Goal: Task Accomplishment & Management: Complete application form

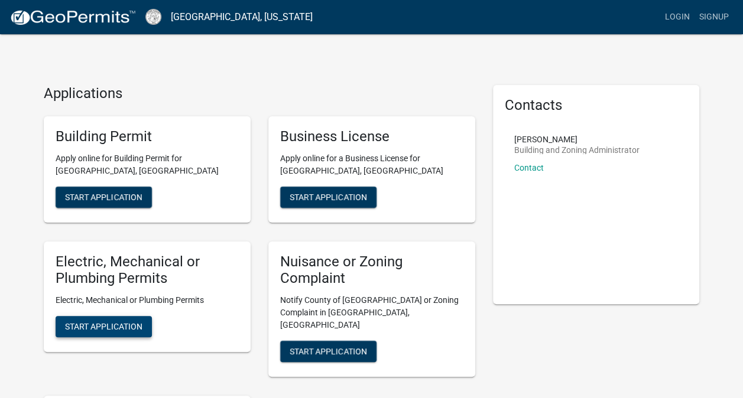
click at [125, 327] on span "Start Application" at bounding box center [103, 326] width 77 height 9
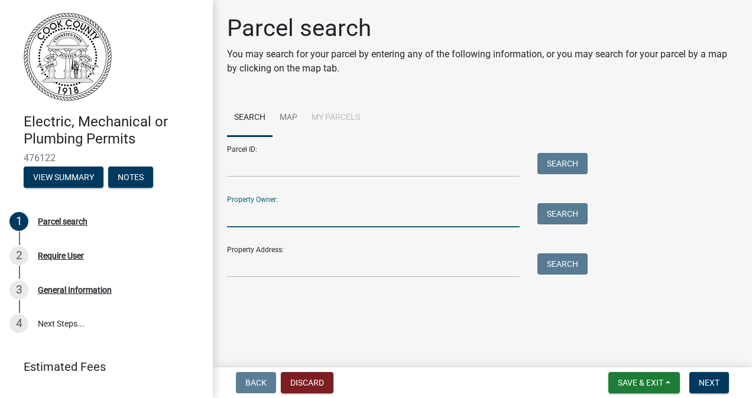
click at [330, 213] on input "Property Owner:" at bounding box center [373, 215] width 292 height 24
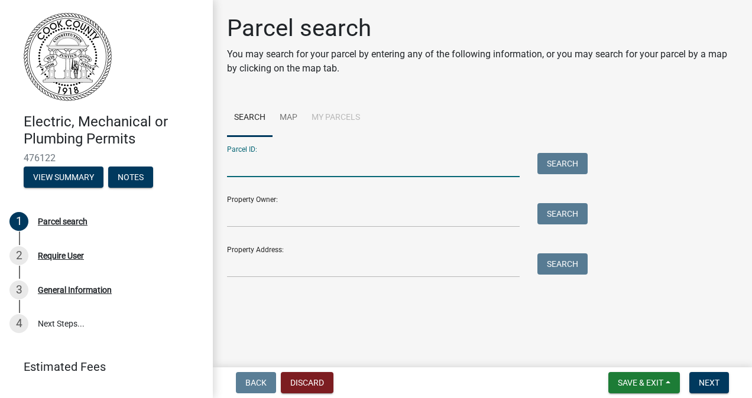
click at [313, 168] on input "Parcel ID:" at bounding box center [373, 165] width 292 height 24
click at [311, 201] on div "Property Owner: Search" at bounding box center [404, 207] width 355 height 41
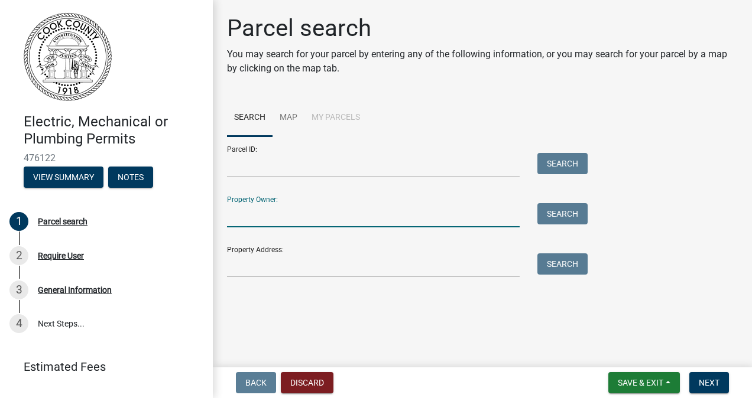
click at [310, 218] on input "Property Owner:" at bounding box center [373, 215] width 292 height 24
type input "[PERSON_NAME]"
click at [576, 204] on button "Search" at bounding box center [562, 213] width 50 height 21
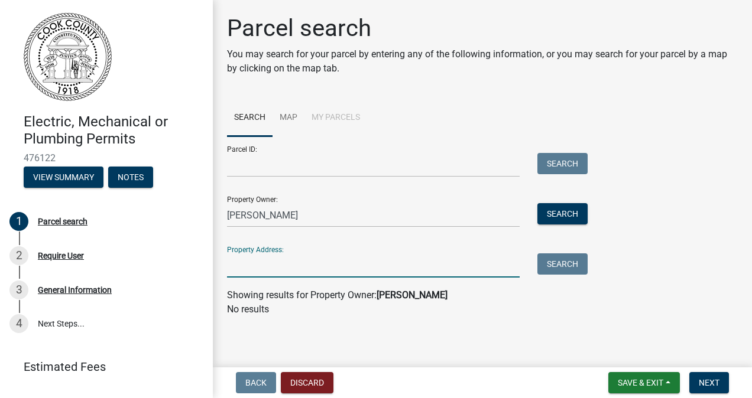
click at [410, 272] on input "Property Address:" at bounding box center [373, 265] width 292 height 24
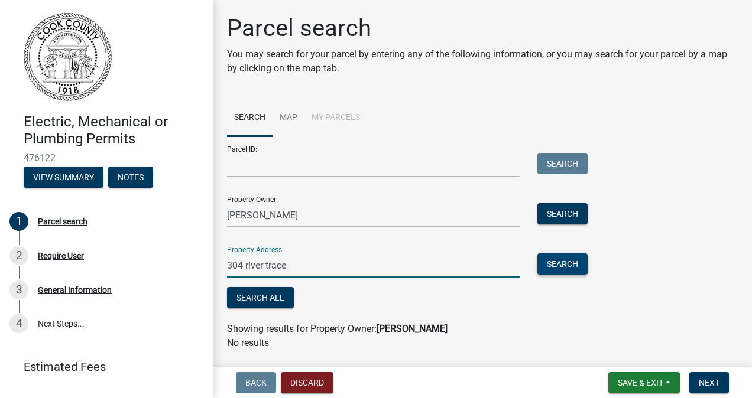
type input "304 river trace"
click at [563, 262] on button "Search" at bounding box center [562, 263] width 50 height 21
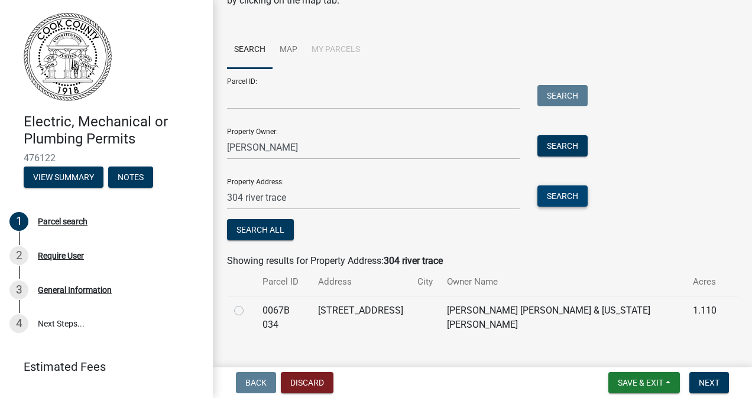
scroll to position [76, 0]
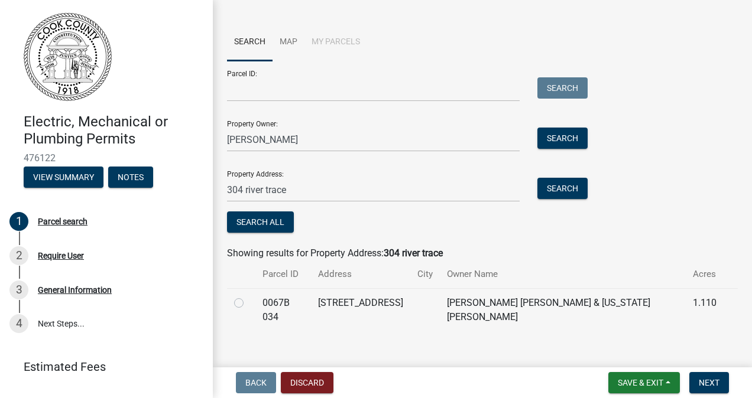
click at [248, 296] on label at bounding box center [248, 296] width 0 height 0
click at [248, 300] on 034 "radio" at bounding box center [252, 300] width 8 height 8
radio 034 "true"
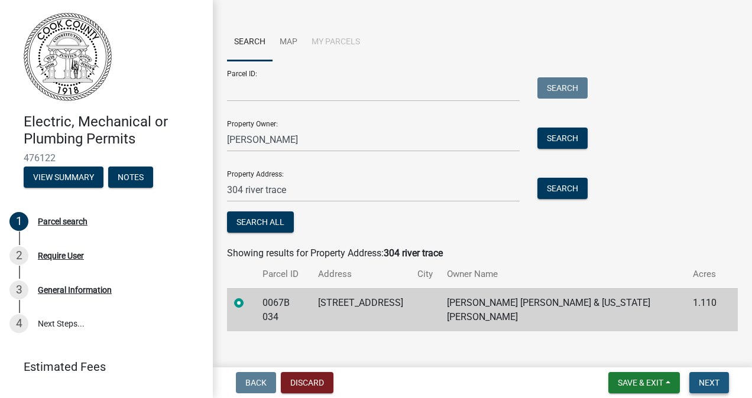
click at [708, 376] on button "Next" at bounding box center [709, 382] width 40 height 21
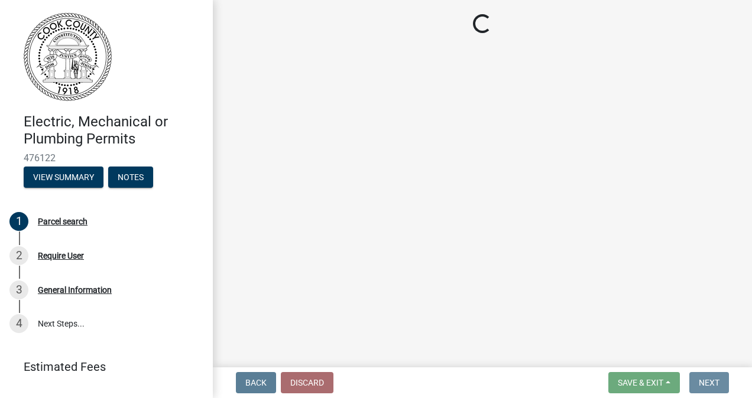
scroll to position [0, 0]
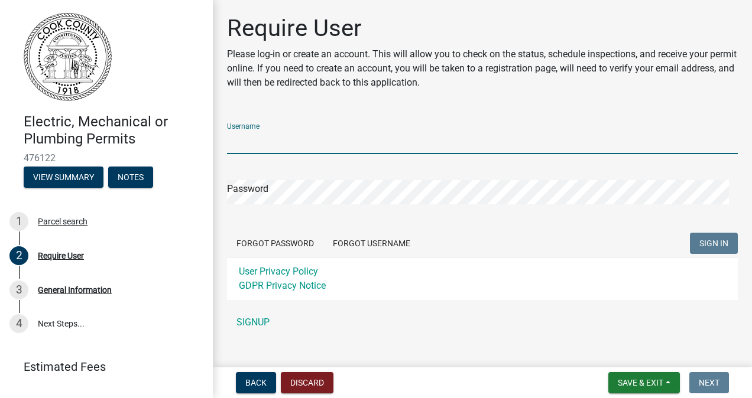
click at [264, 139] on input "Username" at bounding box center [482, 142] width 511 height 24
click at [63, 287] on div "General Information" at bounding box center [75, 290] width 74 height 8
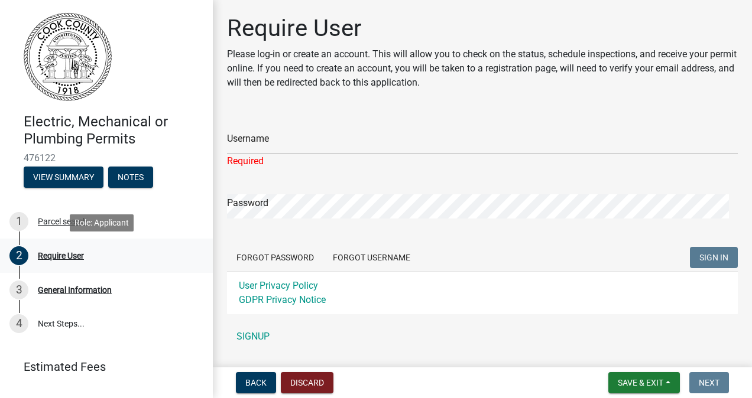
click at [63, 254] on div "Require User" at bounding box center [61, 256] width 46 height 8
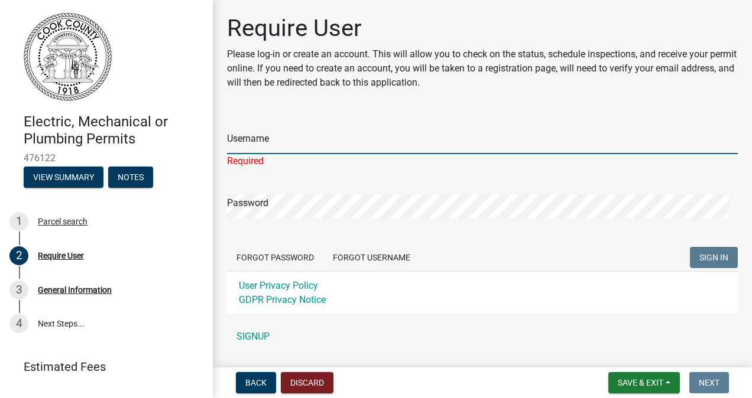
click at [256, 143] on input "Username" at bounding box center [482, 142] width 511 height 24
click at [254, 329] on link "SIGNUP" at bounding box center [482, 337] width 511 height 24
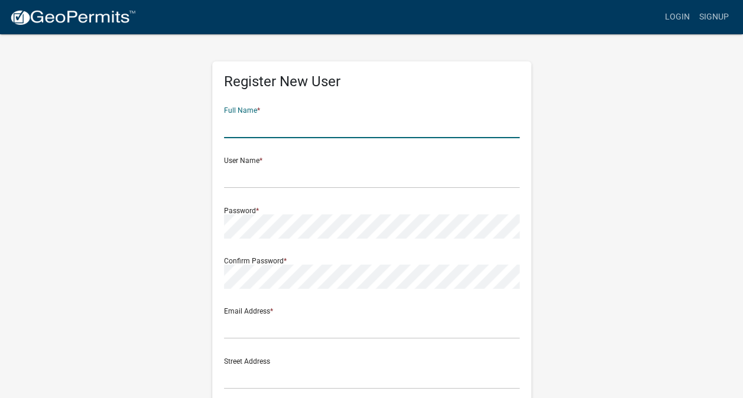
click at [333, 123] on input "text" at bounding box center [371, 126] width 295 height 24
click at [534, 144] on div "Register New User Full Name * User Name * Password * Confirm Password * Email A…" at bounding box center [371, 349] width 337 height 632
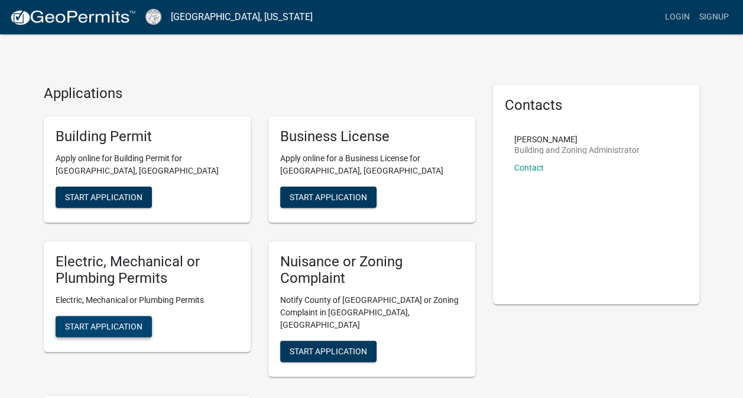
click at [117, 327] on span "Start Application" at bounding box center [103, 326] width 77 height 9
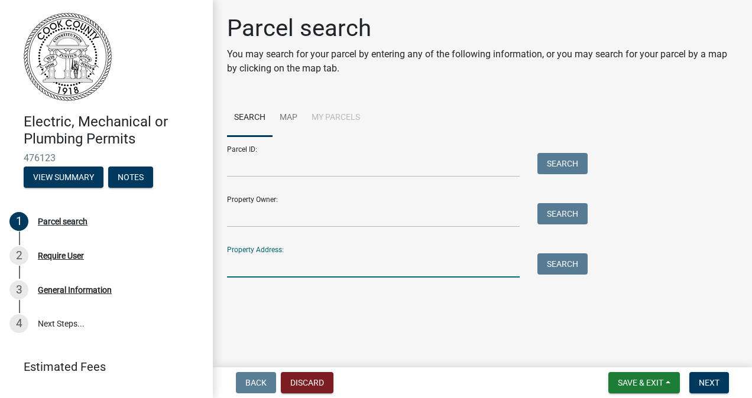
click at [495, 264] on input "Property Address:" at bounding box center [373, 265] width 292 height 24
type input "b"
type input "304 river trace"
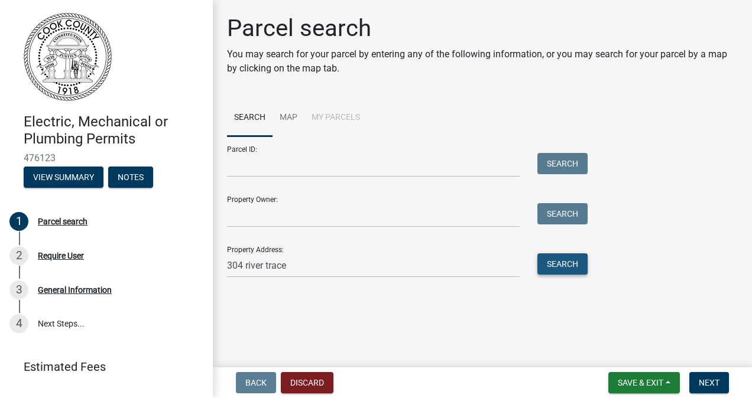
click at [557, 262] on button "Search" at bounding box center [562, 263] width 50 height 21
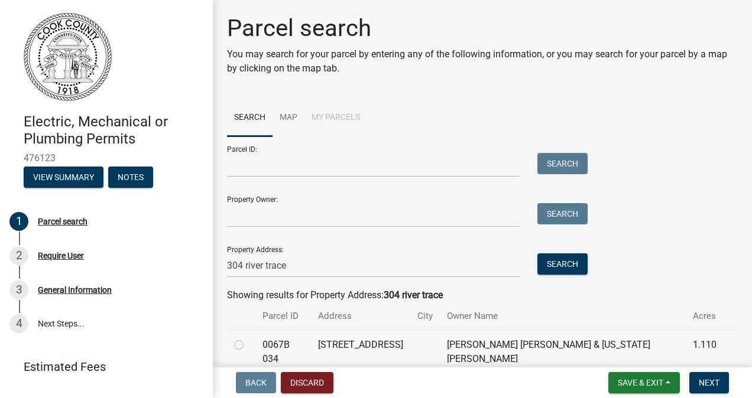
click at [248, 338] on label at bounding box center [248, 338] width 0 height 0
click at [248, 346] on 034 "radio" at bounding box center [252, 342] width 8 height 8
radio 034 "true"
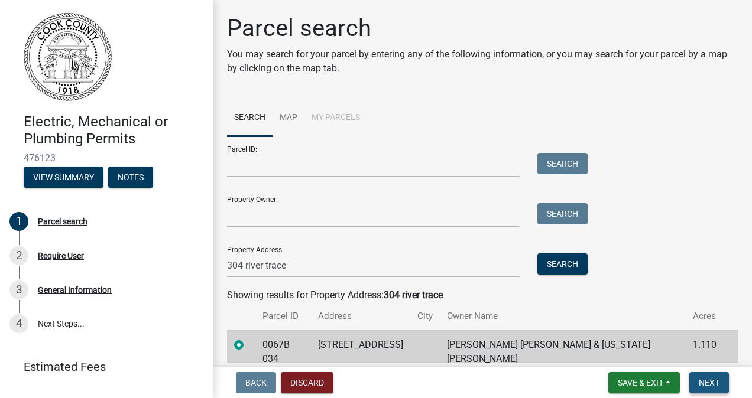
click at [698, 385] on span "Next" at bounding box center [708, 382] width 21 height 9
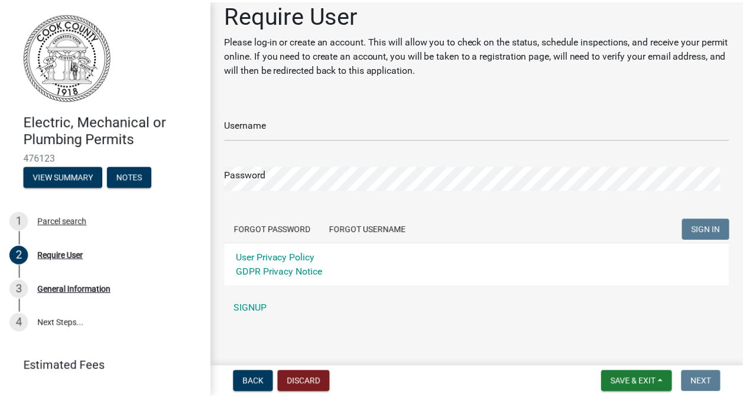
scroll to position [12, 0]
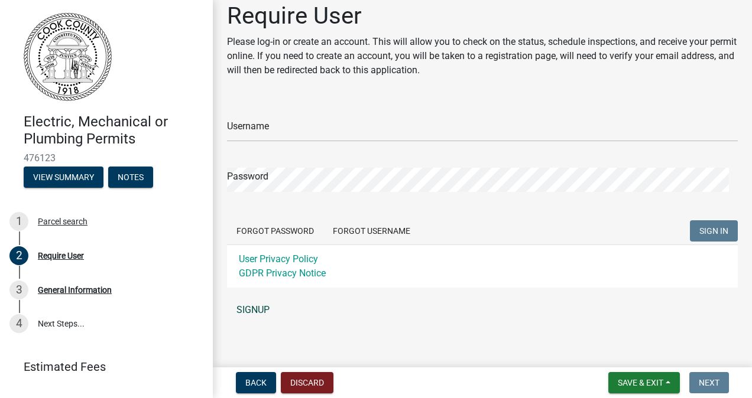
click at [252, 307] on link "SIGNUP" at bounding box center [482, 310] width 511 height 24
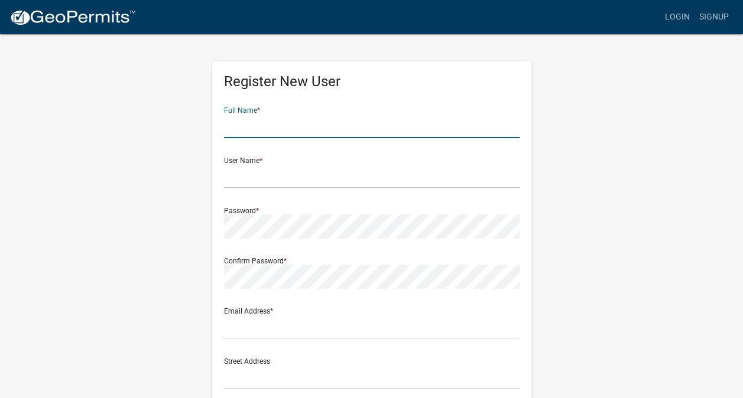
click at [274, 127] on input "text" at bounding box center [371, 126] width 295 height 24
type input "reesebledsoe"
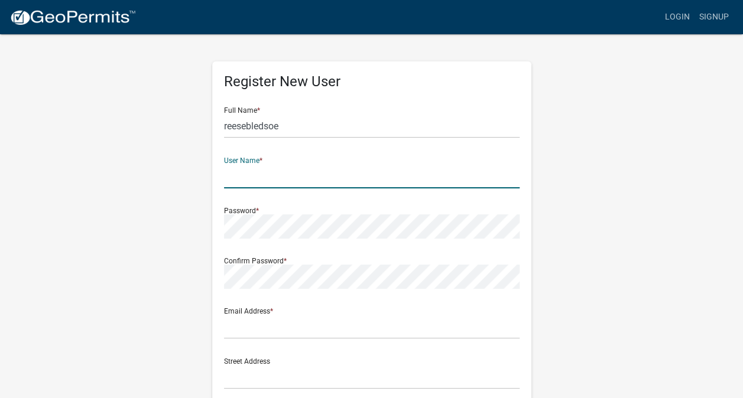
click at [274, 173] on input "text" at bounding box center [371, 176] width 295 height 24
type input "[PERSON_NAME]"
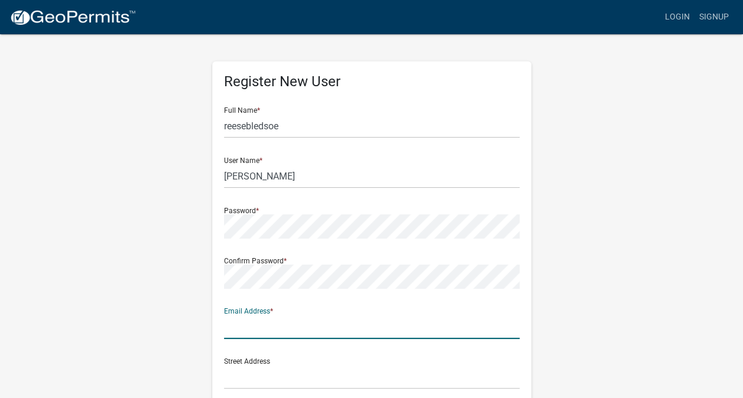
click at [305, 334] on input "text" at bounding box center [371, 327] width 295 height 24
type input "[EMAIL_ADDRESS][DOMAIN_NAME]"
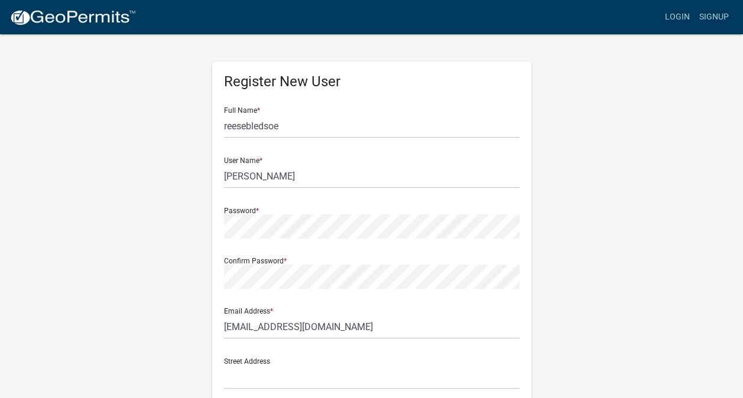
click at [292, 362] on div "Street Address" at bounding box center [371, 369] width 295 height 41
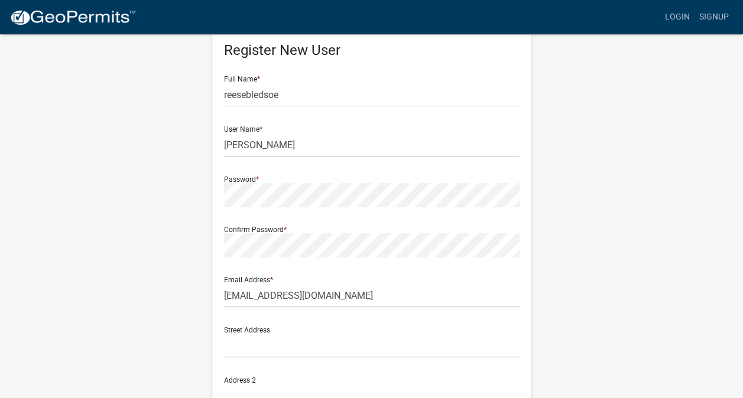
scroll to position [34, 0]
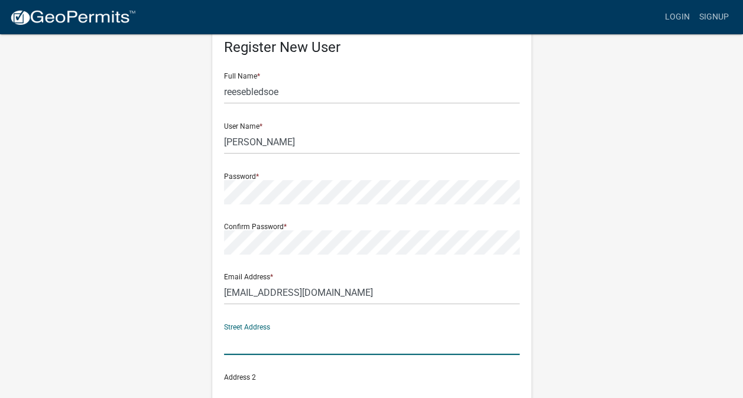
click at [295, 347] on input "text" at bounding box center [371, 343] width 295 height 24
type input "[STREET_ADDRESS][PERSON_NAME]"
type input "tifton"
type input "[US_STATE]"
type input "31793"
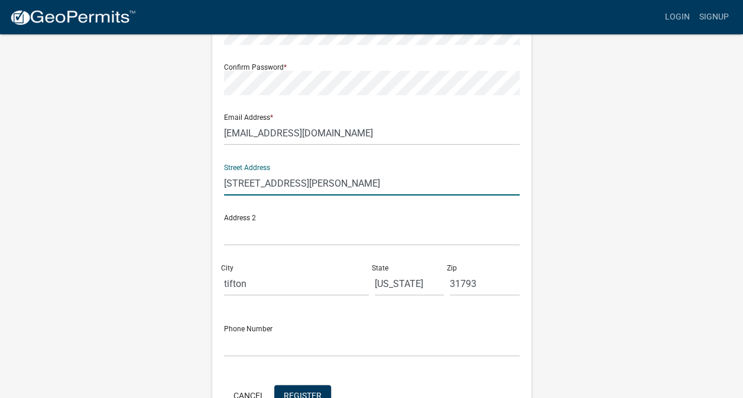
scroll to position [196, 0]
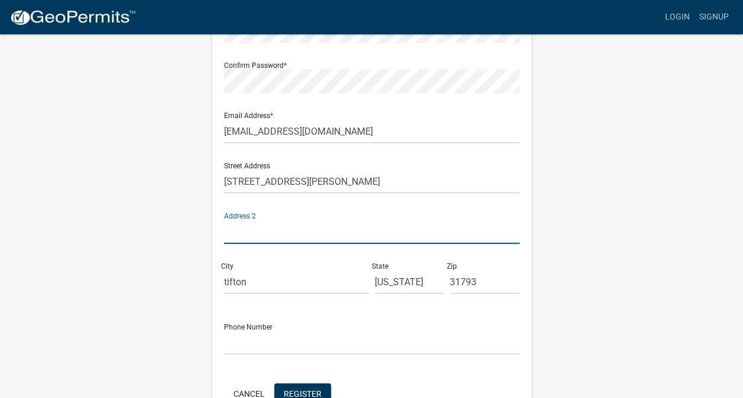
click at [293, 233] on input "text" at bounding box center [371, 232] width 295 height 24
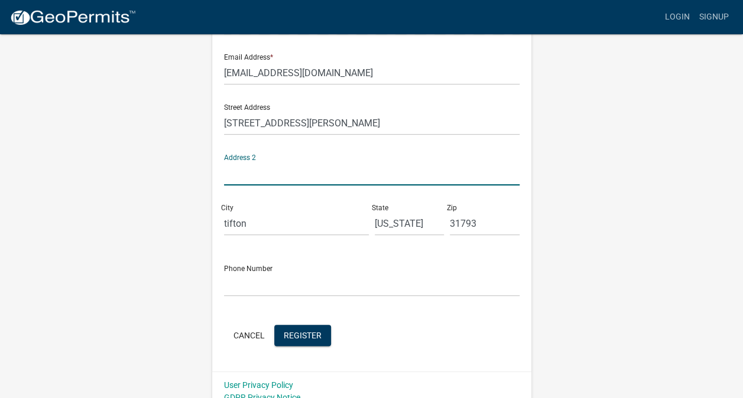
scroll to position [266, 0]
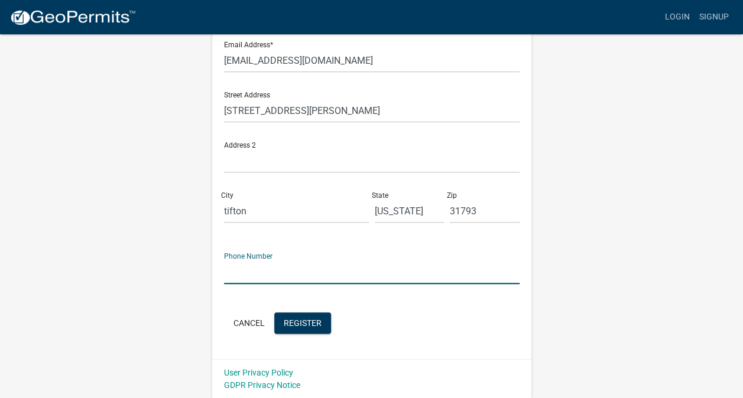
click at [300, 268] on input "text" at bounding box center [371, 272] width 295 height 24
type input "2295295543"
click at [293, 327] on span "Register" at bounding box center [303, 322] width 38 height 9
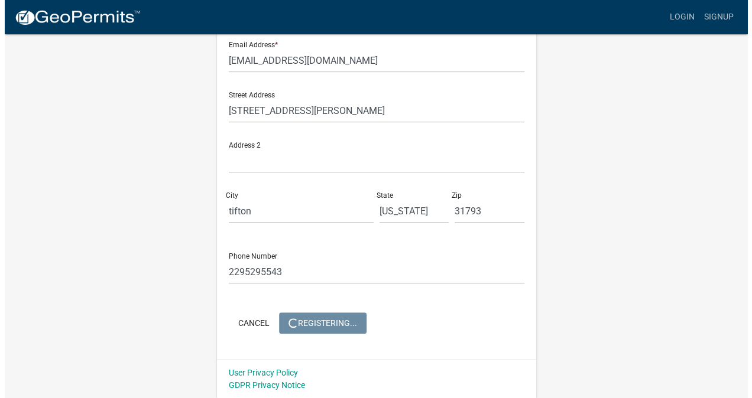
scroll to position [0, 0]
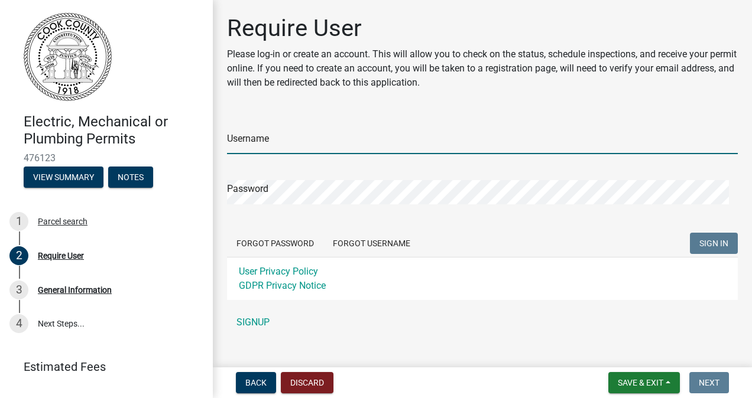
type input "[PERSON_NAME]"
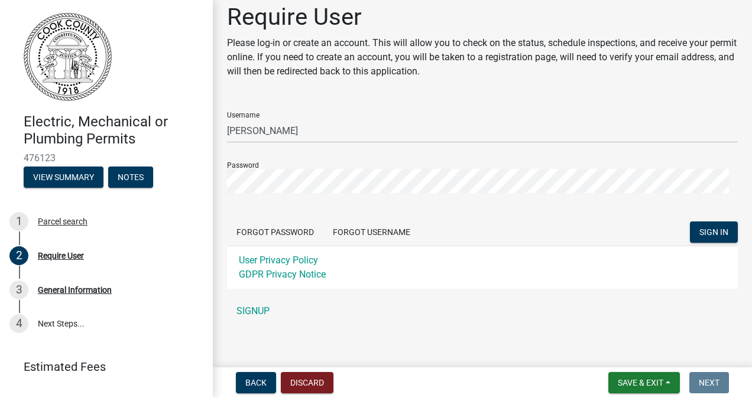
scroll to position [12, 0]
click at [708, 226] on button "SIGN IN" at bounding box center [714, 231] width 48 height 21
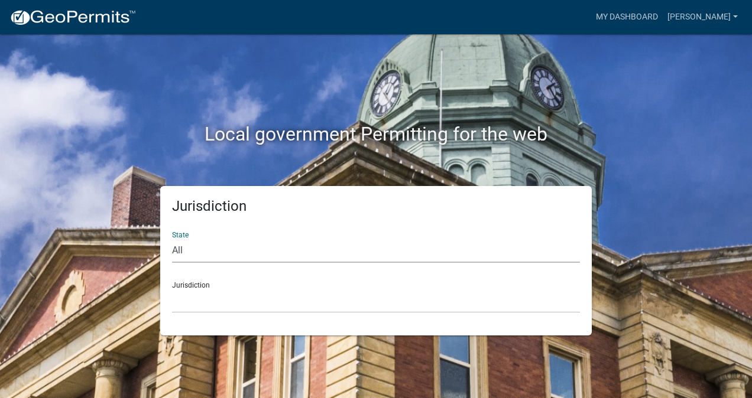
click at [491, 258] on select "All Colorado Georgia Indiana Iowa Kansas Minnesota Ohio South Carolina Wisconsin" at bounding box center [376, 251] width 408 height 24
select select "[US_STATE]"
click at [172, 239] on select "All Colorado Georgia Indiana Iowa Kansas Minnesota Ohio South Carolina Wisconsin" at bounding box center [376, 251] width 408 height 24
click at [355, 294] on select "Carroll County, Georgia Cook County, Georgia Crawford County, Georgia Gilmer Co…" at bounding box center [376, 301] width 408 height 24
click at [292, 304] on select "Carroll County, Georgia Cook County, Georgia Crawford County, Georgia Gilmer Co…" at bounding box center [376, 301] width 408 height 24
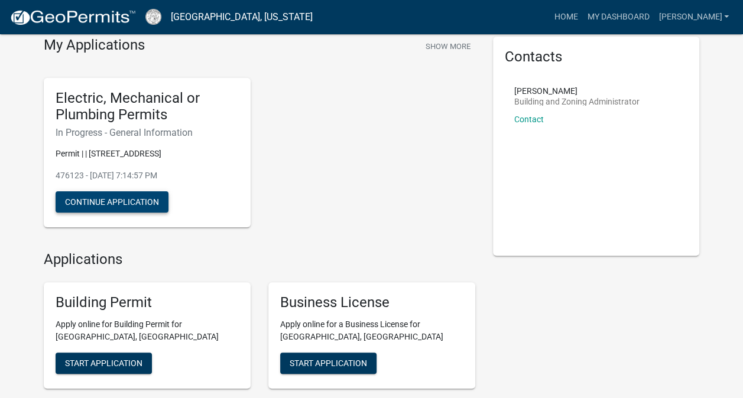
scroll to position [48, 0]
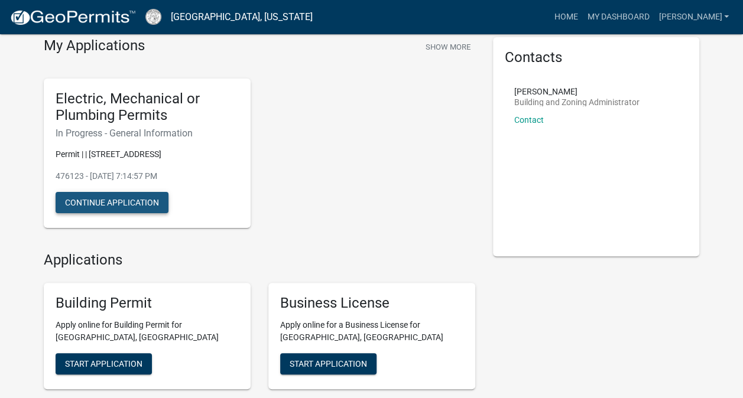
click at [128, 199] on button "Continue Application" at bounding box center [112, 202] width 113 height 21
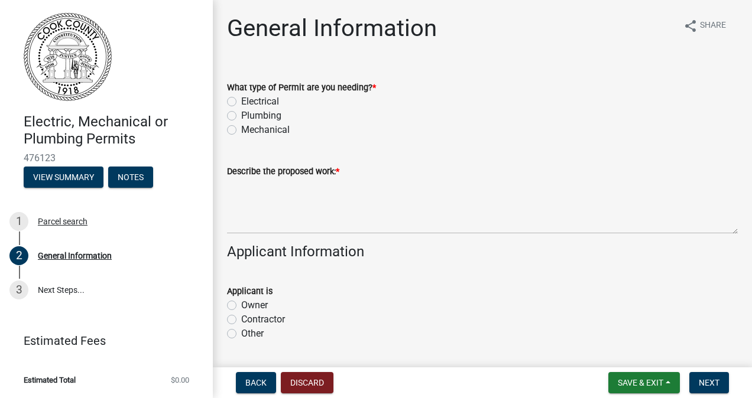
click at [241, 98] on label "Electrical" at bounding box center [260, 102] width 38 height 14
click at [241, 98] on input "Electrical" at bounding box center [245, 99] width 8 height 8
radio input "true"
click at [304, 177] on div "Describe the proposed work: *" at bounding box center [482, 171] width 511 height 14
click at [330, 180] on textarea "Describe the proposed work: *" at bounding box center [482, 206] width 511 height 56
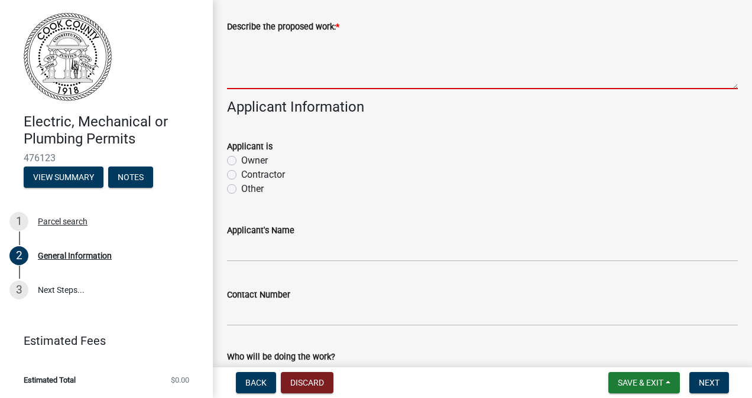
scroll to position [145, 0]
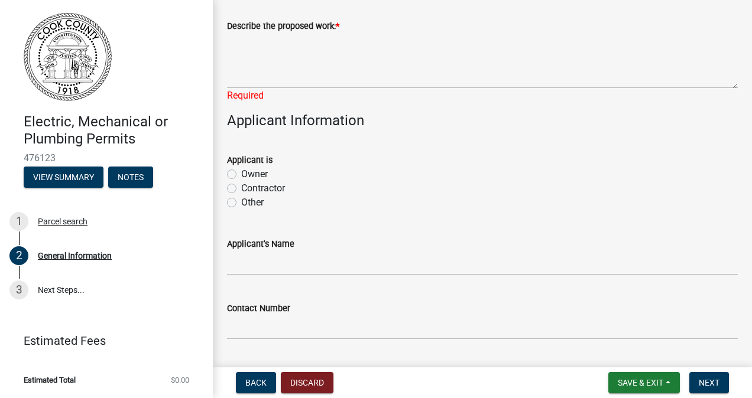
click at [233, 175] on div "Applicant is Owner Contractor Other" at bounding box center [482, 181] width 511 height 57
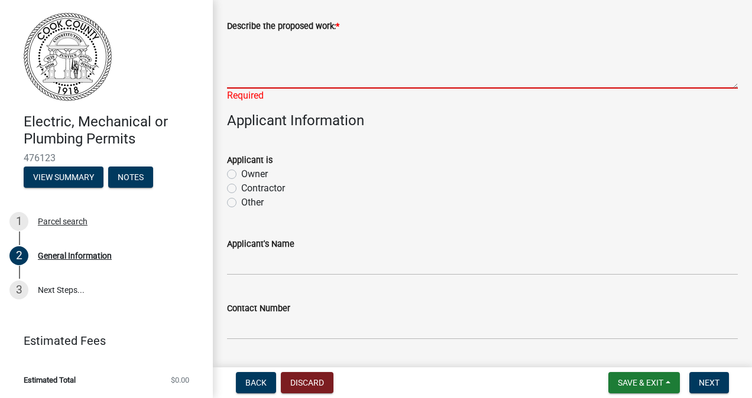
click at [281, 70] on textarea "Describe the proposed work: *" at bounding box center [482, 61] width 511 height 56
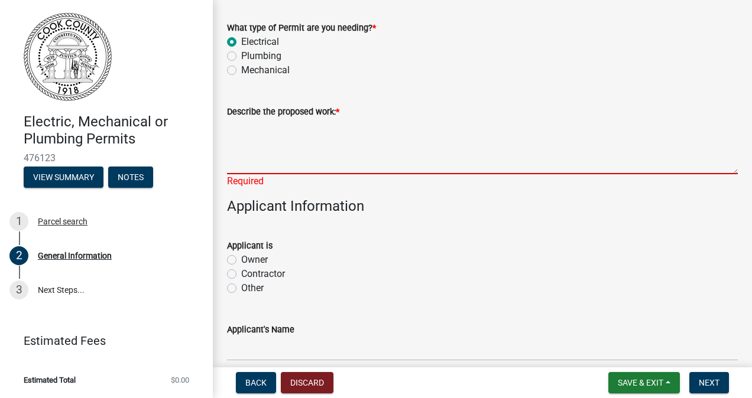
scroll to position [59, 0]
type textarea "l"
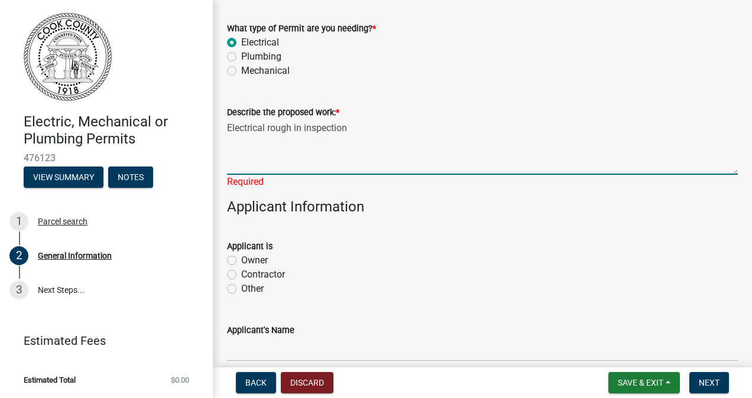
type textarea "Electrical rough in inspection"
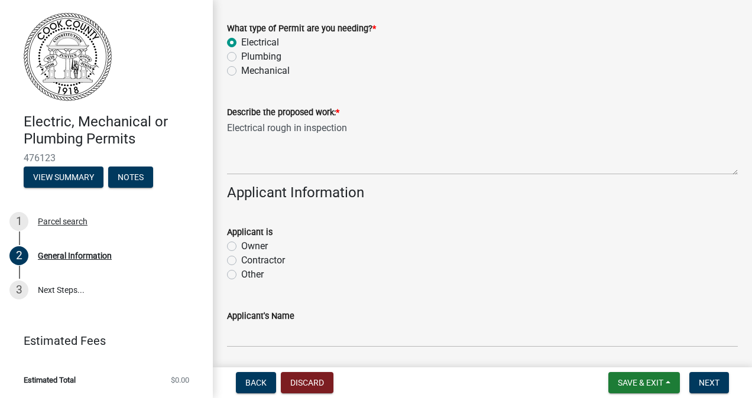
click at [233, 274] on div "Applicant is Owner Contractor Other" at bounding box center [482, 253] width 511 height 57
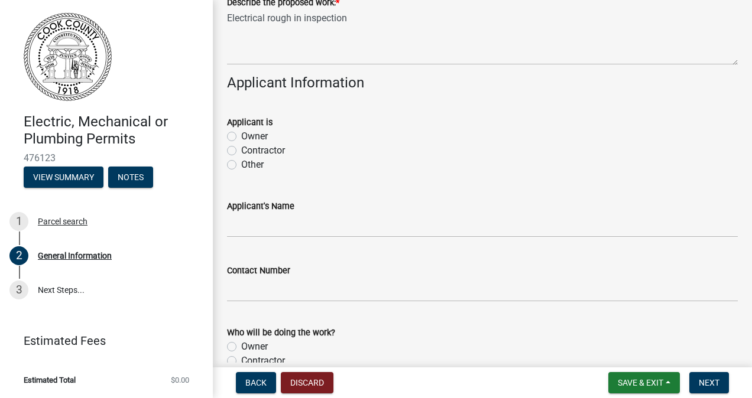
scroll to position [170, 0]
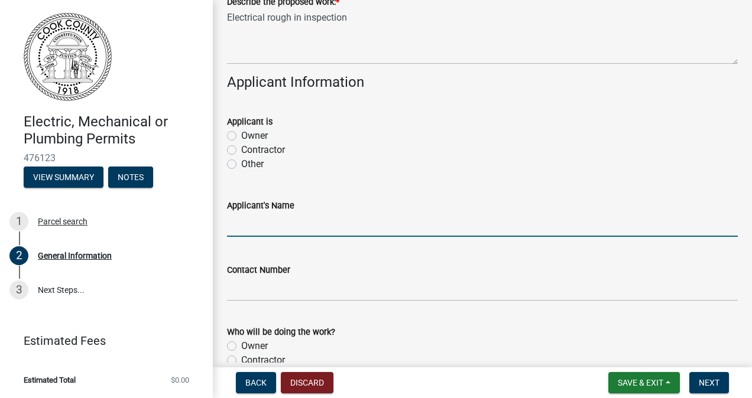
click at [254, 223] on input "Applicant's Name" at bounding box center [482, 225] width 511 height 24
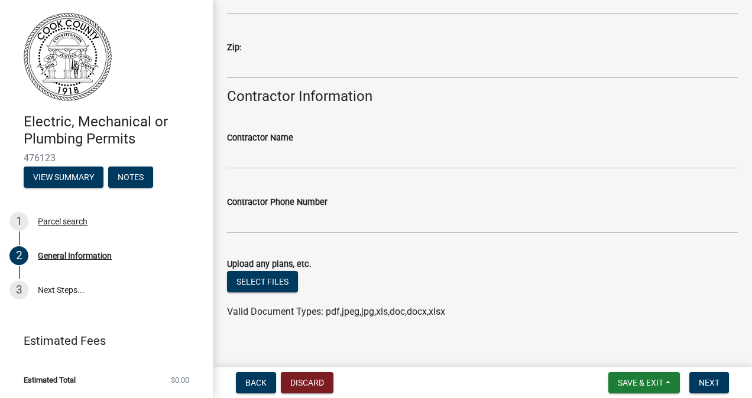
scroll to position [821, 0]
click at [262, 285] on button "Select files" at bounding box center [262, 282] width 71 height 21
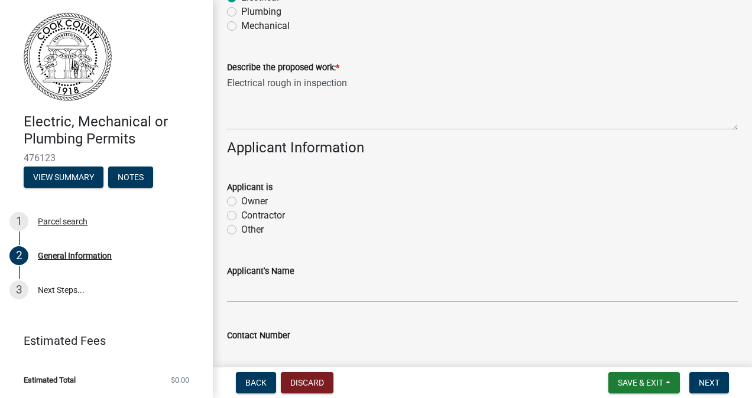
scroll to position [104, 0]
click at [241, 216] on label "Contractor" at bounding box center [263, 216] width 44 height 14
click at [241, 216] on input "Contractor" at bounding box center [245, 213] width 8 height 8
radio input "true"
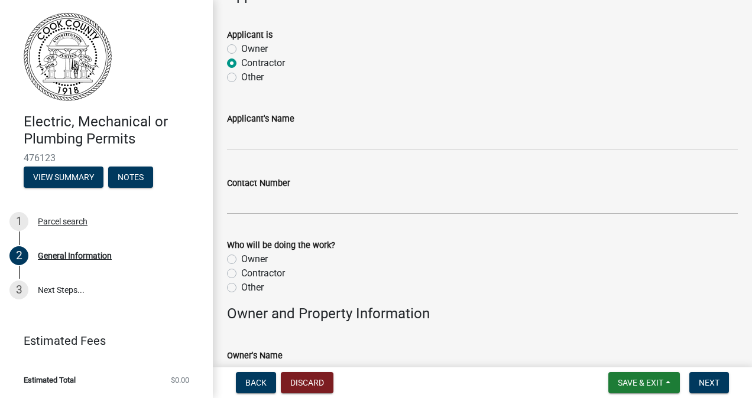
scroll to position [255, 0]
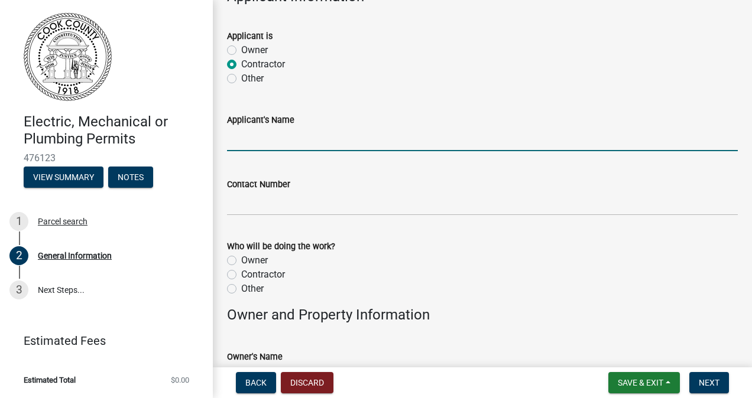
click at [278, 145] on input "Applicant's Name" at bounding box center [482, 139] width 511 height 24
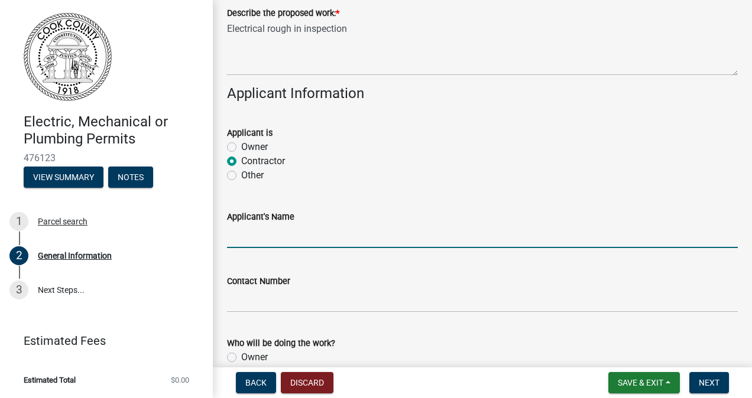
scroll to position [177, 0]
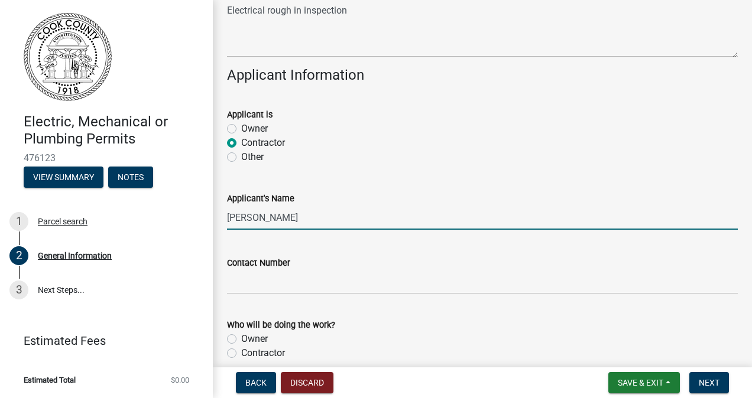
type input "[PERSON_NAME]"
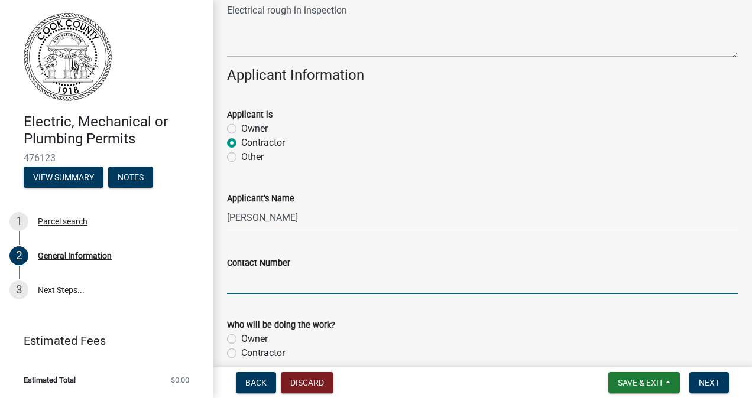
click at [278, 288] on input "Contact Number" at bounding box center [482, 282] width 511 height 24
type input "2295295543"
type input "tifton"
type input "31793"
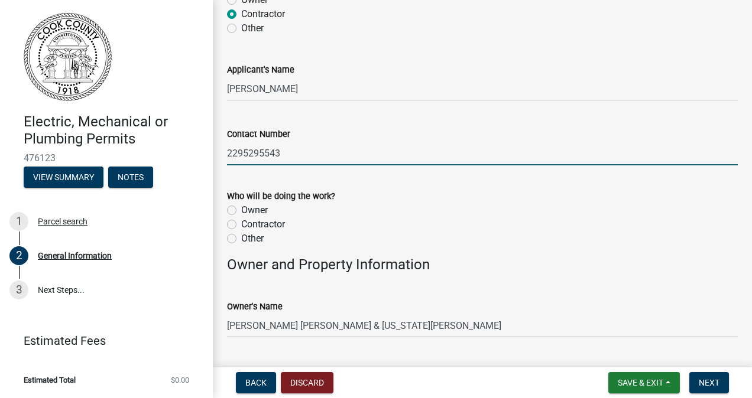
scroll to position [306, 0]
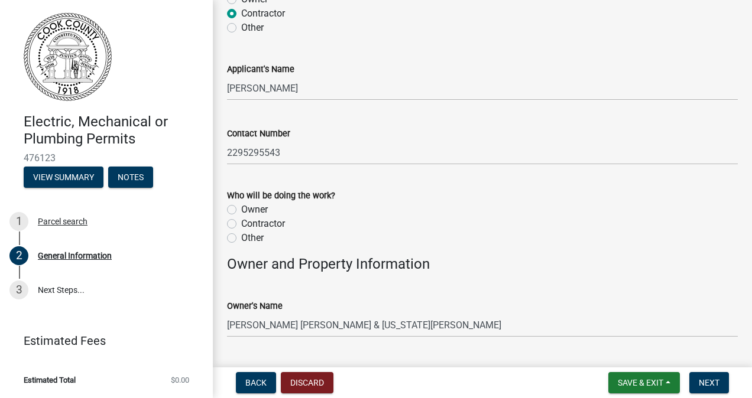
click at [241, 223] on label "Contractor" at bounding box center [263, 224] width 44 height 14
click at [241, 223] on input "Contractor" at bounding box center [245, 221] width 8 height 8
radio input "true"
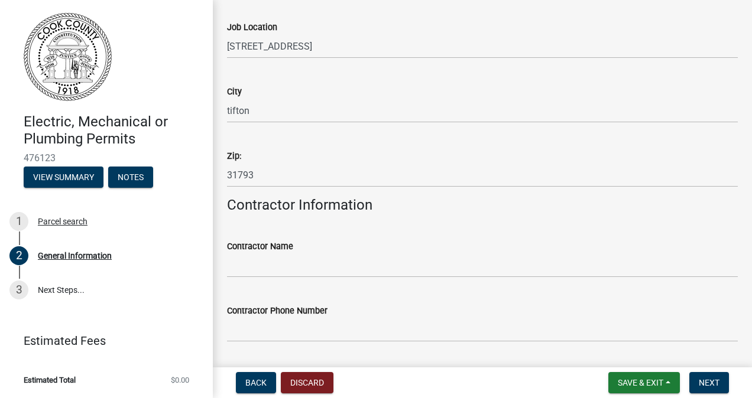
scroll to position [715, 0]
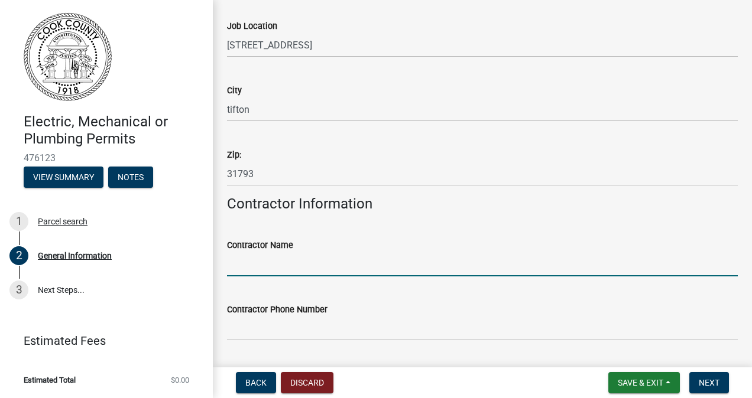
click at [300, 256] on input "Contractor Name" at bounding box center [482, 264] width 511 height 24
type input "[PERSON_NAME]"
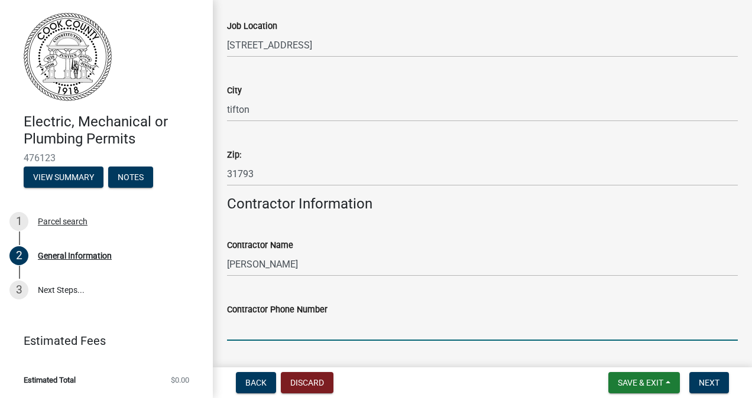
click at [312, 334] on input "Contractor Phone Number" at bounding box center [482, 329] width 511 height 24
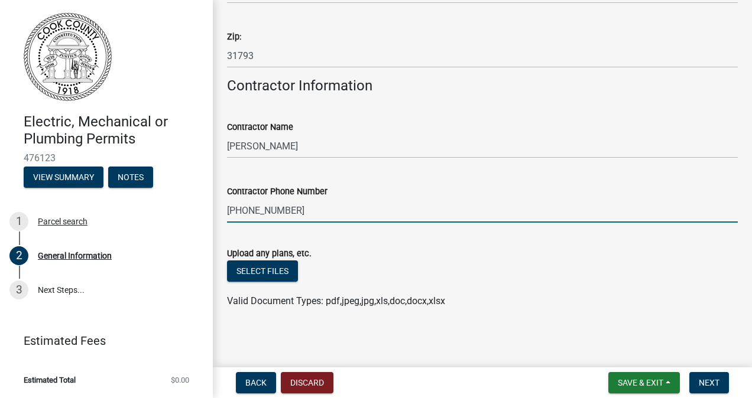
scroll to position [835, 0]
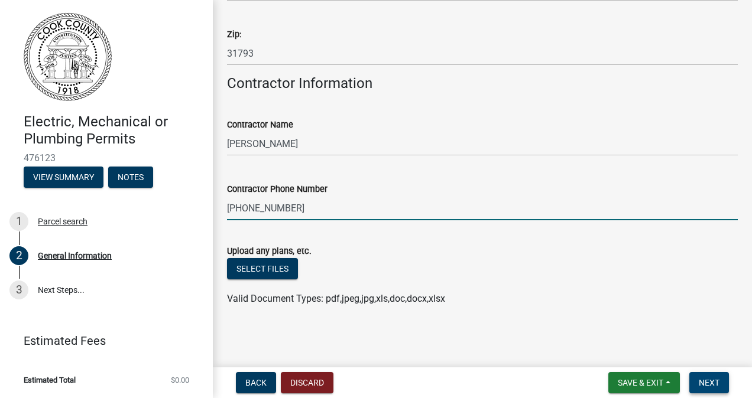
type input "[PHONE_NUMBER]"
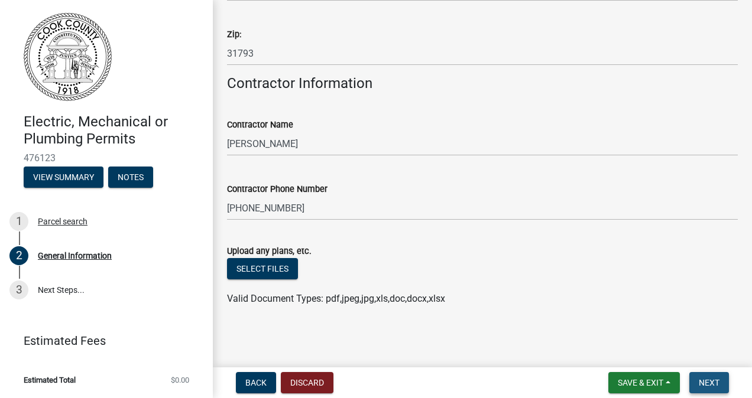
click at [710, 378] on span "Next" at bounding box center [708, 382] width 21 height 9
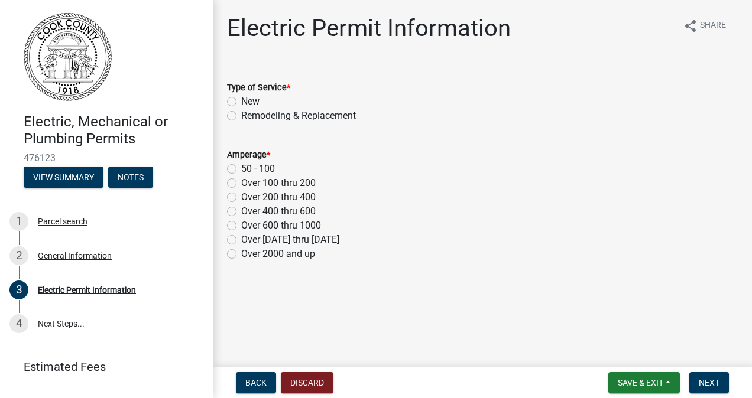
click at [234, 93] on div "Type of Service *" at bounding box center [482, 87] width 511 height 14
click at [241, 104] on label "New" at bounding box center [250, 102] width 18 height 14
click at [241, 102] on input "New" at bounding box center [245, 99] width 8 height 8
radio input "true"
click at [241, 183] on label "Over 100 thru 200" at bounding box center [278, 183] width 74 height 14
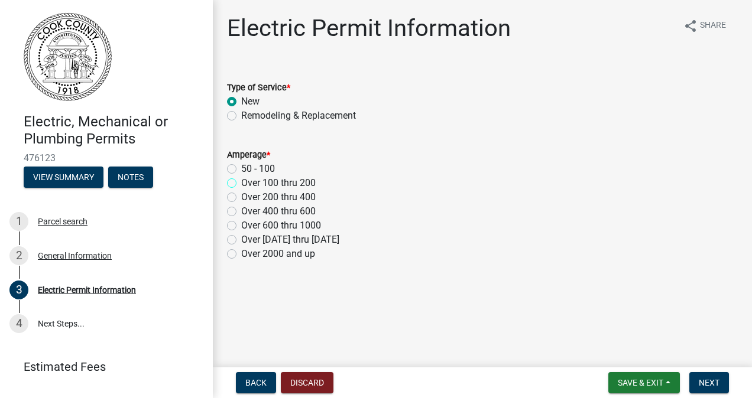
click at [241, 183] on input "Over 100 thru 200" at bounding box center [245, 180] width 8 height 8
radio input "true"
click at [701, 390] on button "Next" at bounding box center [709, 382] width 40 height 21
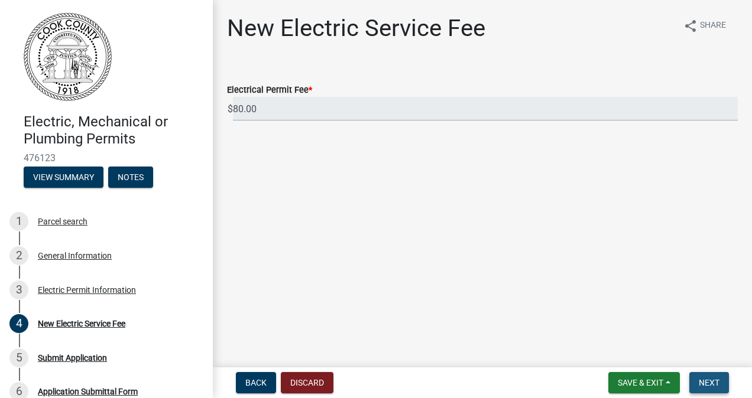
click at [691, 379] on button "Next" at bounding box center [709, 382] width 40 height 21
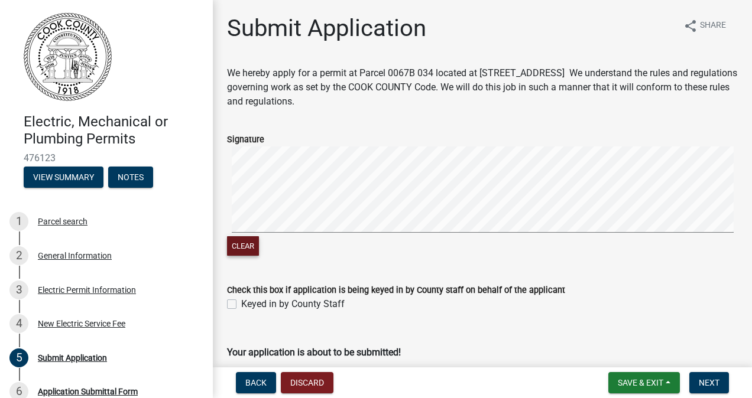
click at [244, 246] on button "Clear" at bounding box center [243, 245] width 32 height 19
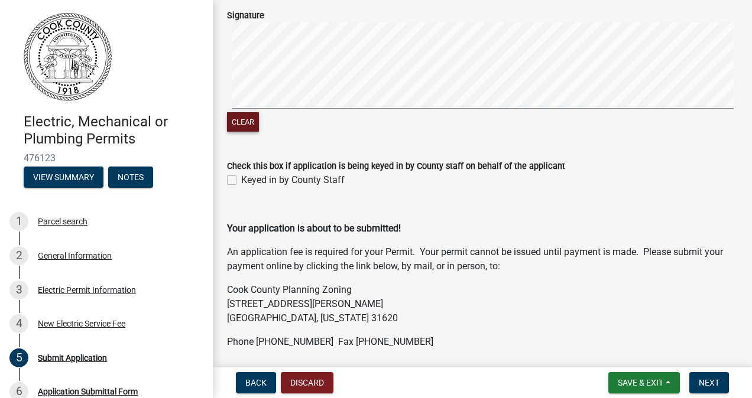
scroll to position [134, 0]
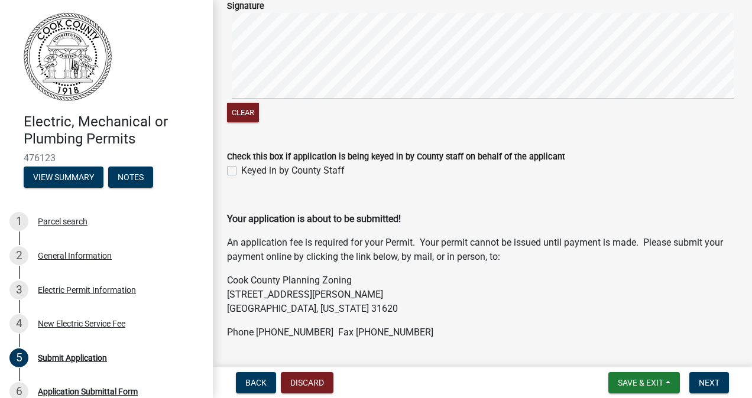
click at [241, 170] on label "Keyed in by County Staff" at bounding box center [292, 171] width 103 height 14
click at [241, 170] on input "Keyed in by County Staff" at bounding box center [245, 168] width 8 height 8
checkbox input "true"
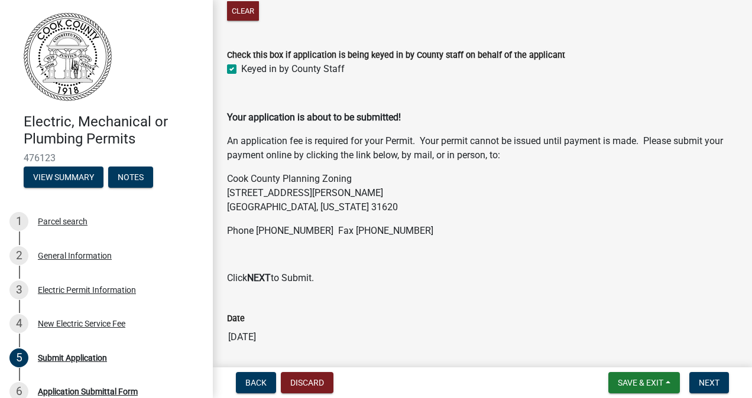
scroll to position [277, 0]
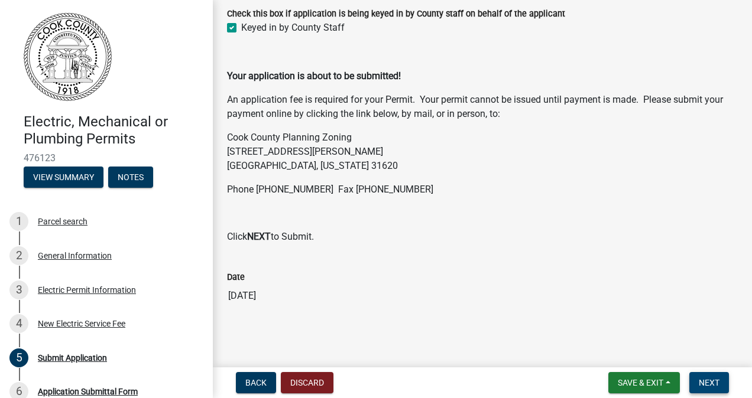
click at [710, 386] on span "Next" at bounding box center [708, 382] width 21 height 9
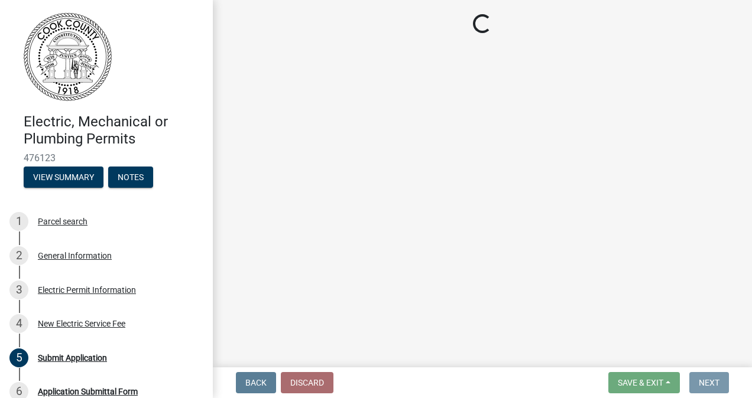
scroll to position [0, 0]
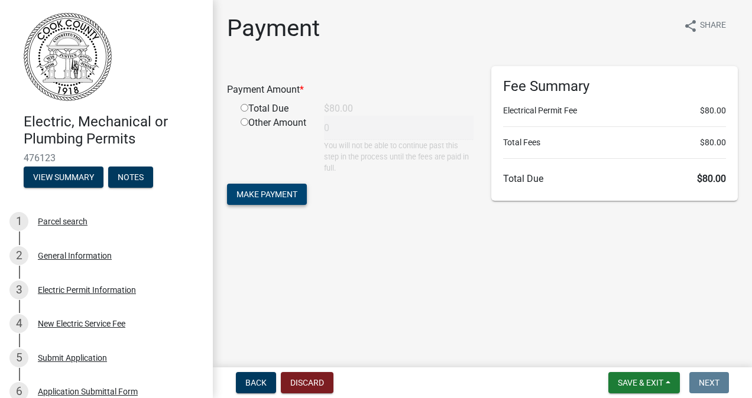
click at [285, 193] on span "Make Payment" at bounding box center [266, 193] width 61 height 9
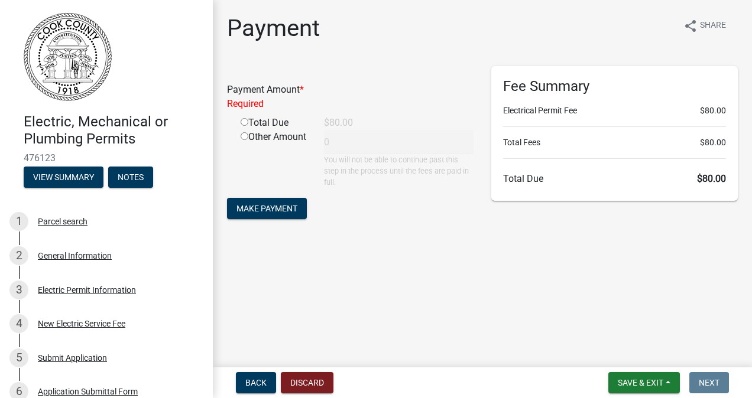
click at [245, 122] on input "radio" at bounding box center [244, 122] width 8 height 8
radio input "true"
type input "80"
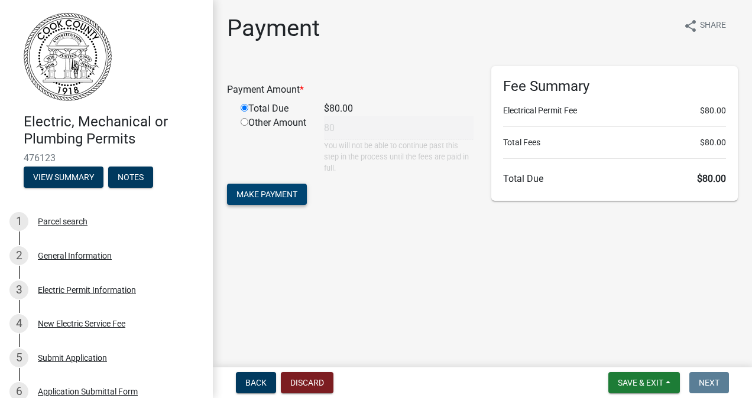
click at [284, 195] on span "Make Payment" at bounding box center [266, 193] width 61 height 9
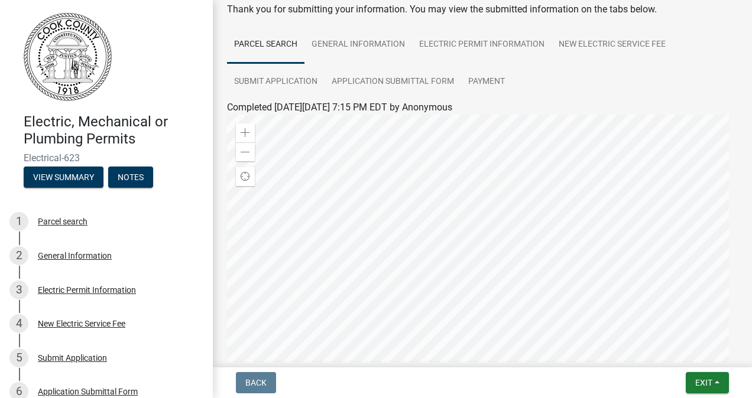
scroll to position [61, 0]
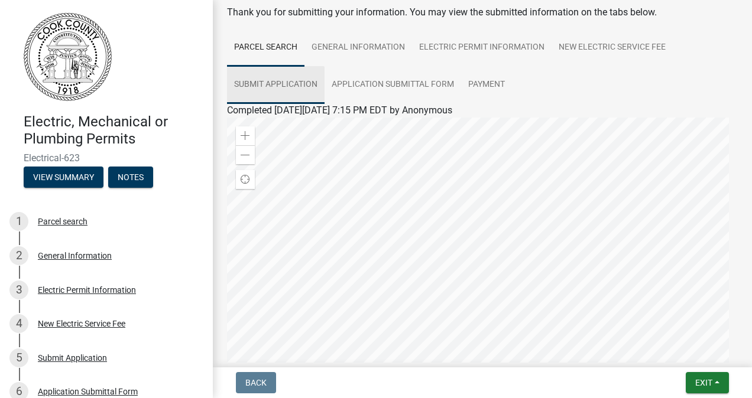
click at [287, 91] on link "Submit Application" at bounding box center [275, 85] width 97 height 38
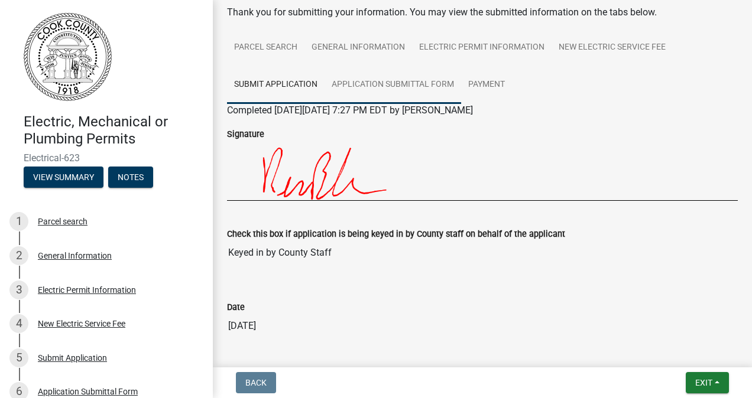
click at [343, 92] on link "Application Submittal Form" at bounding box center [392, 85] width 136 height 38
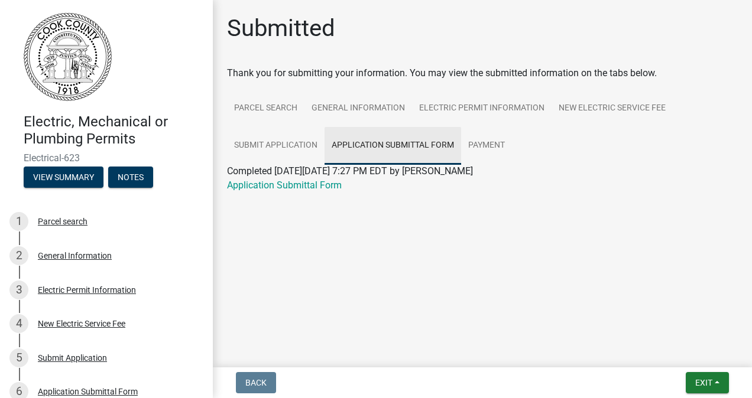
scroll to position [0, 0]
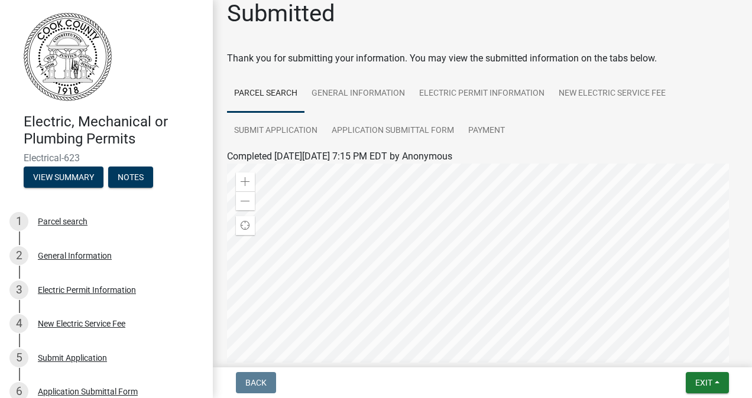
scroll to position [12, 0]
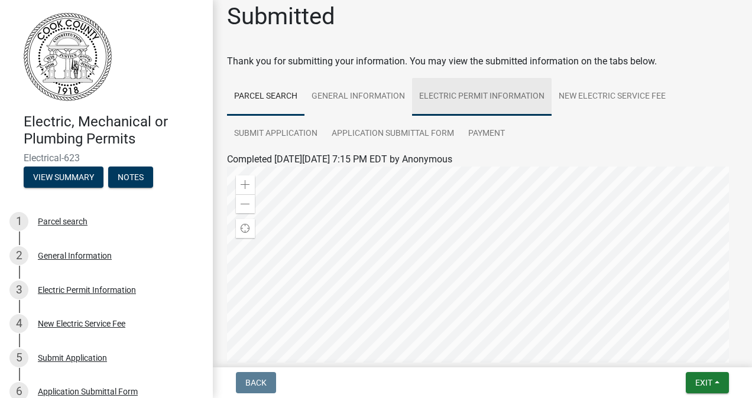
click at [519, 84] on link "Electric Permit Information" at bounding box center [481, 97] width 139 height 38
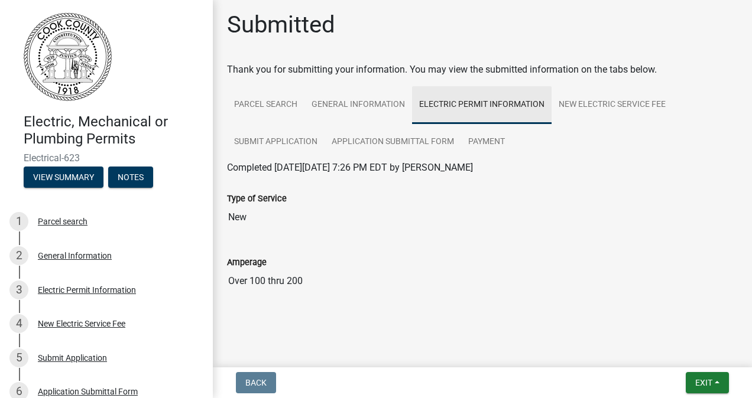
scroll to position [3, 0]
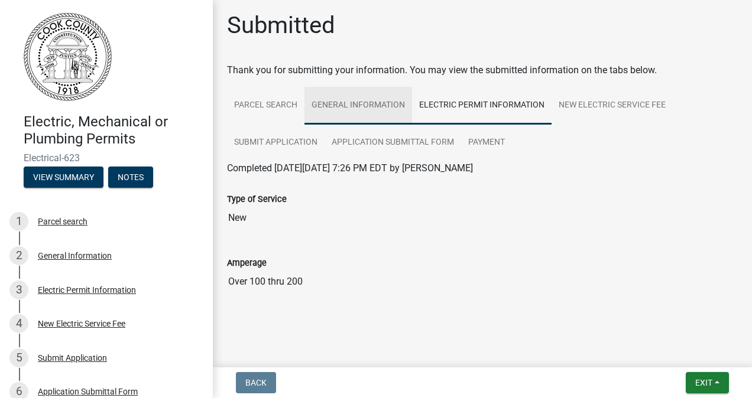
click at [394, 93] on link "General Information" at bounding box center [358, 106] width 108 height 38
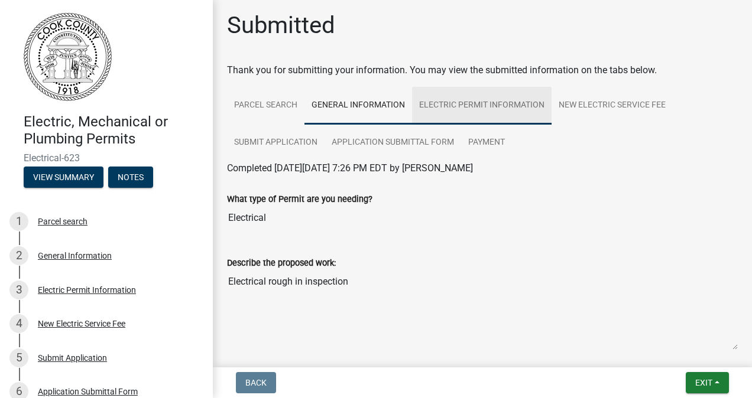
click at [489, 116] on link "Electric Permit Information" at bounding box center [481, 106] width 139 height 38
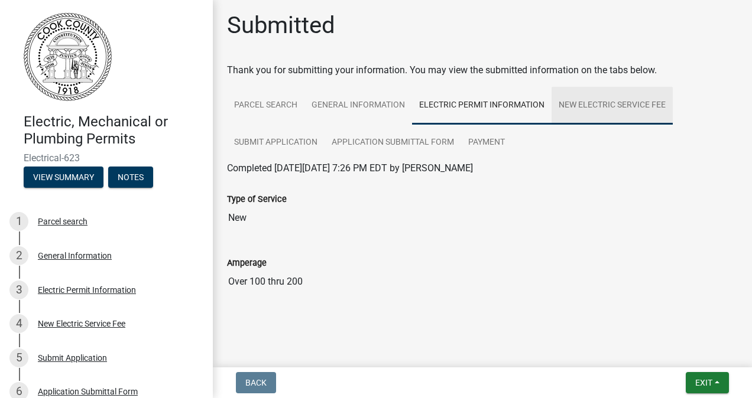
click at [597, 109] on link "New Electric Service Fee" at bounding box center [611, 106] width 121 height 38
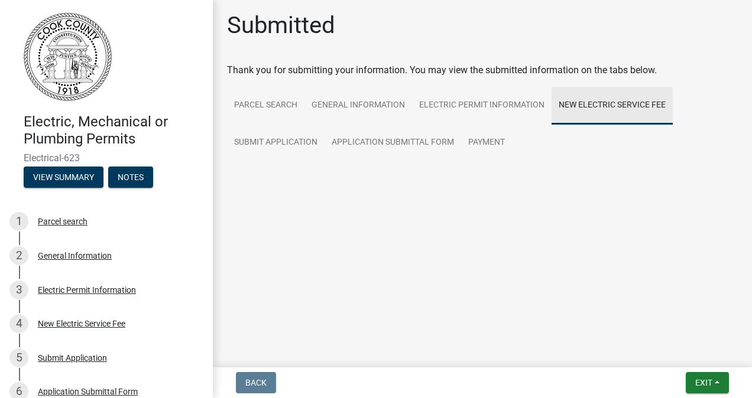
scroll to position [0, 0]
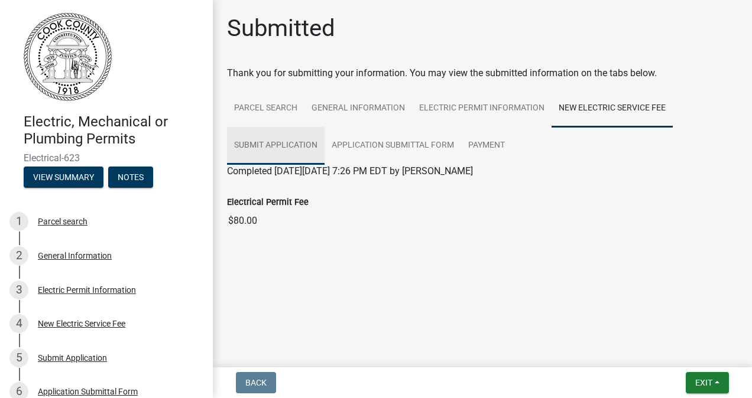
click at [282, 148] on link "Submit Application" at bounding box center [275, 146] width 97 height 38
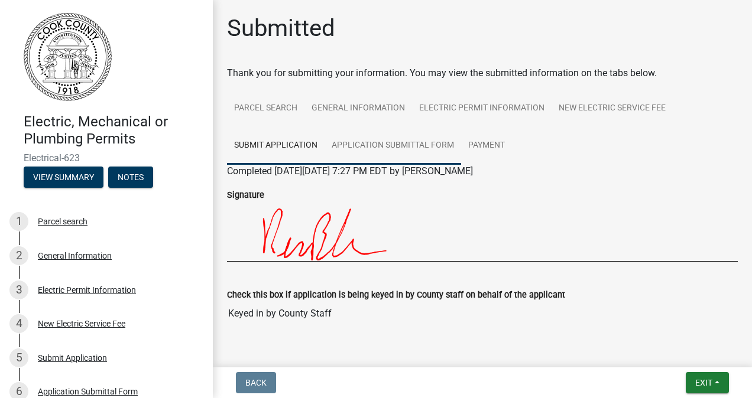
click at [351, 151] on link "Application Submittal Form" at bounding box center [392, 146] width 136 height 38
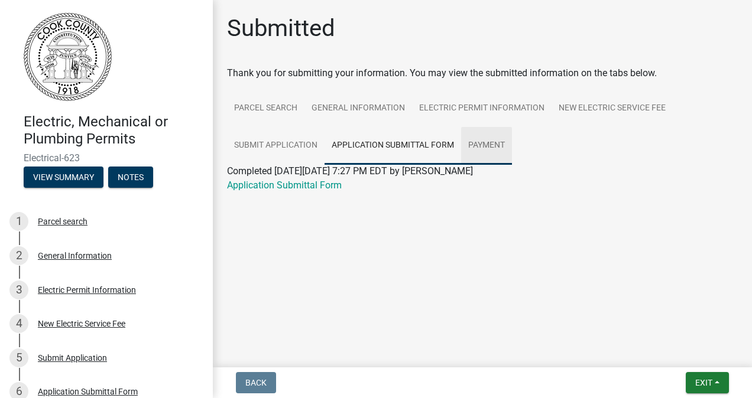
click at [499, 144] on link "Payment" at bounding box center [486, 146] width 51 height 38
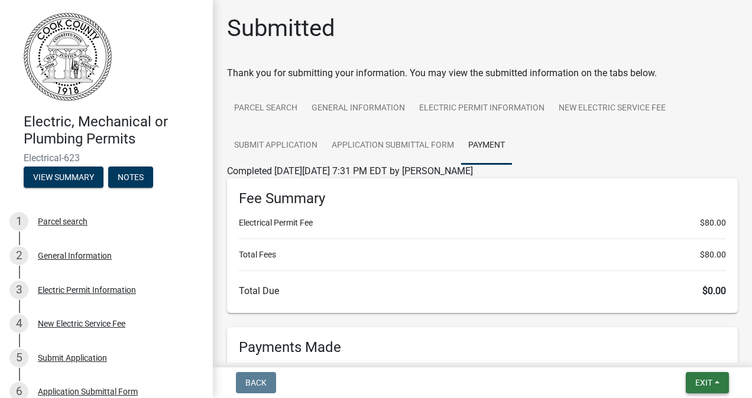
click at [699, 390] on button "Exit" at bounding box center [706, 382] width 43 height 21
click at [699, 390] on div "Exit Save Save & Exit" at bounding box center [706, 382] width 43 height 21
drag, startPoint x: 699, startPoint y: 390, endPoint x: 654, endPoint y: 383, distance: 46.0
click at [654, 383] on div "Back Exit Save Save & Exit" at bounding box center [482, 382] width 520 height 21
click at [707, 390] on button "Exit" at bounding box center [706, 382] width 43 height 21
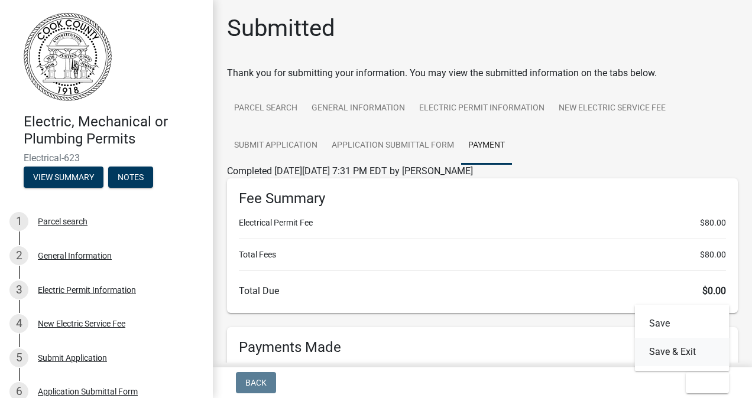
click at [677, 347] on button "Save & Exit" at bounding box center [682, 352] width 95 height 28
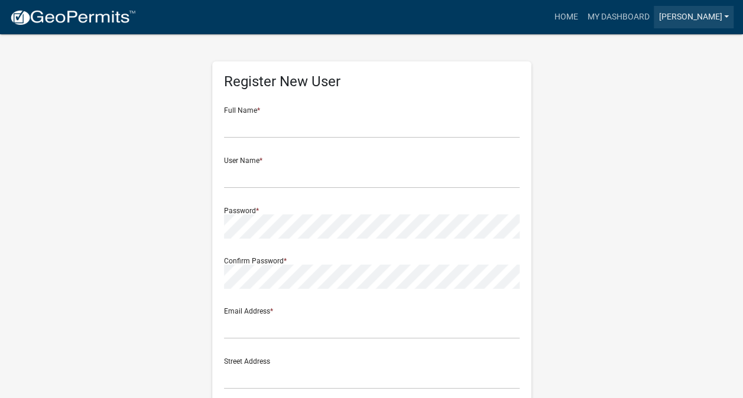
click at [716, 18] on link "[PERSON_NAME]" at bounding box center [694, 17] width 80 height 22
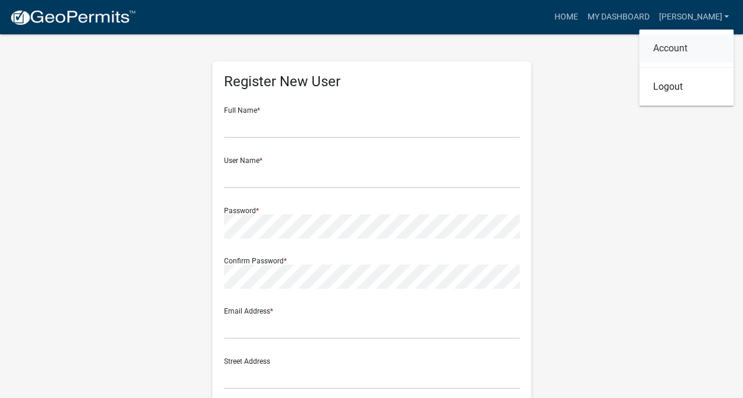
click at [674, 52] on link "Account" at bounding box center [686, 48] width 95 height 28
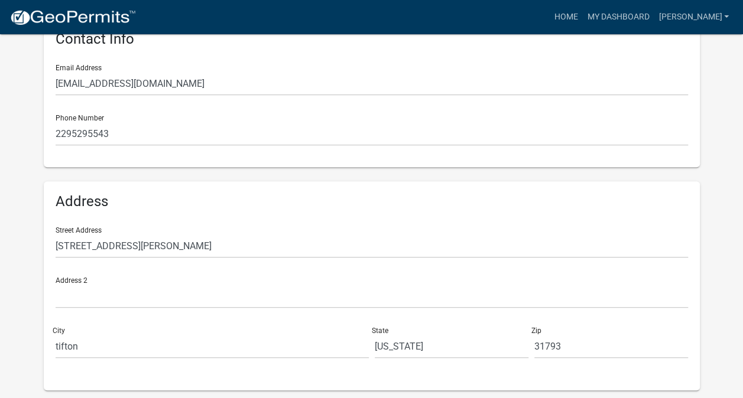
scroll to position [290, 0]
